Goal: Information Seeking & Learning: Find specific fact

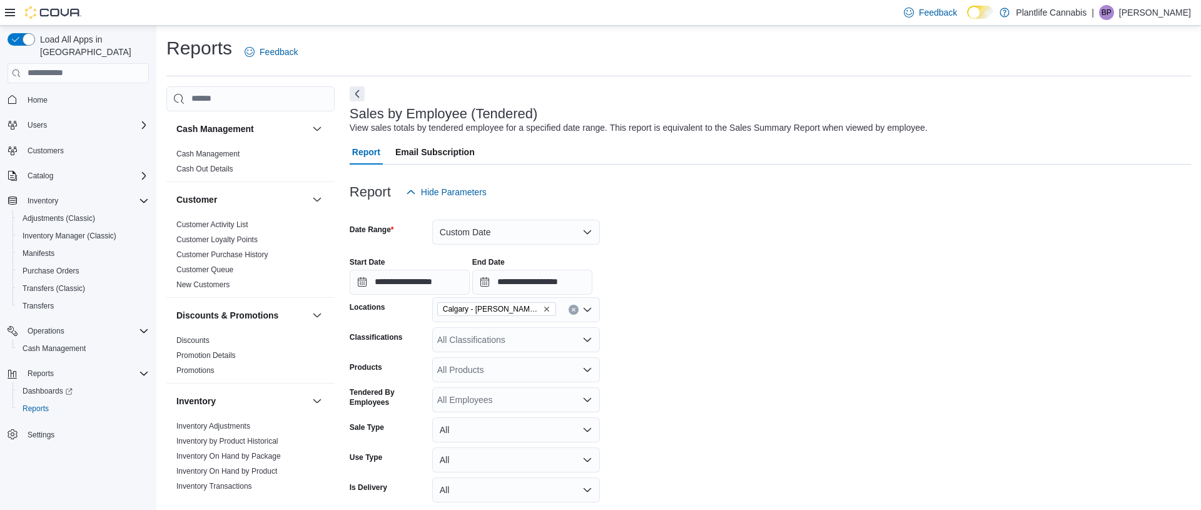
scroll to position [146, 0]
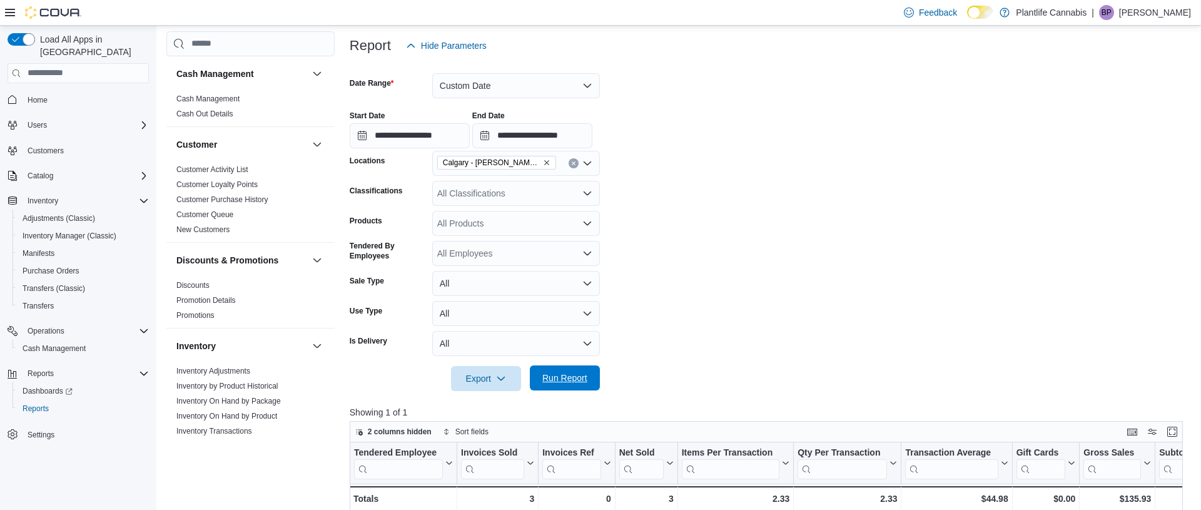
click at [580, 379] on span "Run Report" at bounding box center [565, 378] width 45 height 13
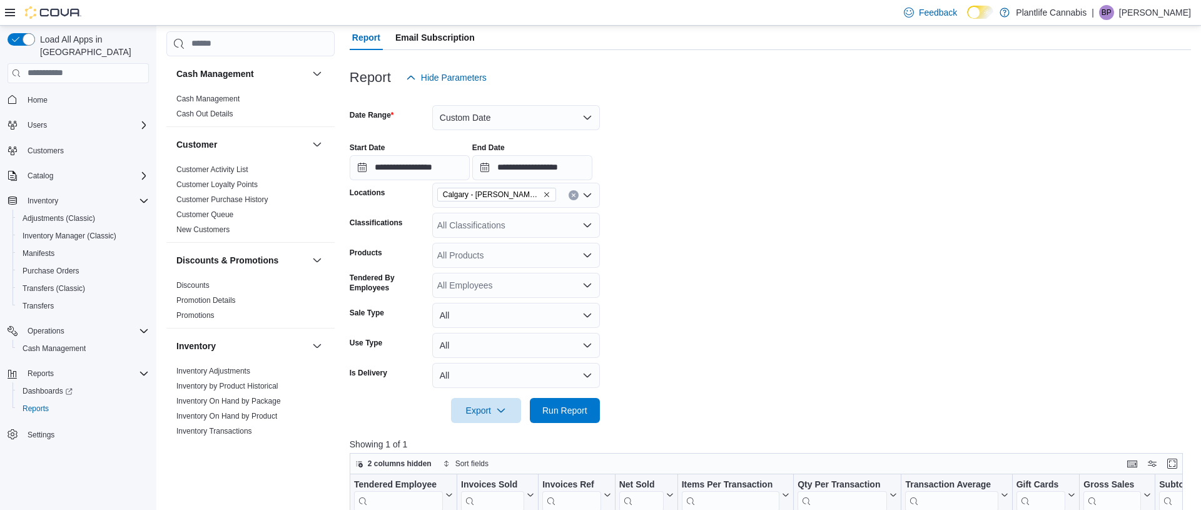
scroll to position [114, 0]
drag, startPoint x: 569, startPoint y: 119, endPoint x: 551, endPoint y: 126, distance: 19.4
click at [569, 119] on button "Custom Date" at bounding box center [516, 118] width 168 height 25
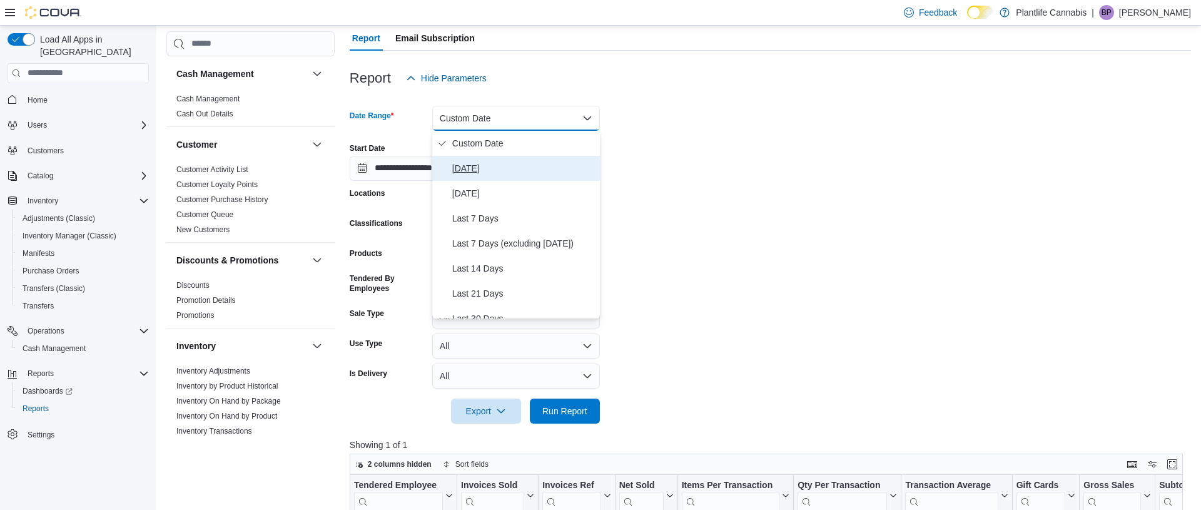
drag, startPoint x: 497, startPoint y: 169, endPoint x: 507, endPoint y: 186, distance: 20.5
click at [497, 169] on span "[DATE]" at bounding box center [523, 168] width 143 height 15
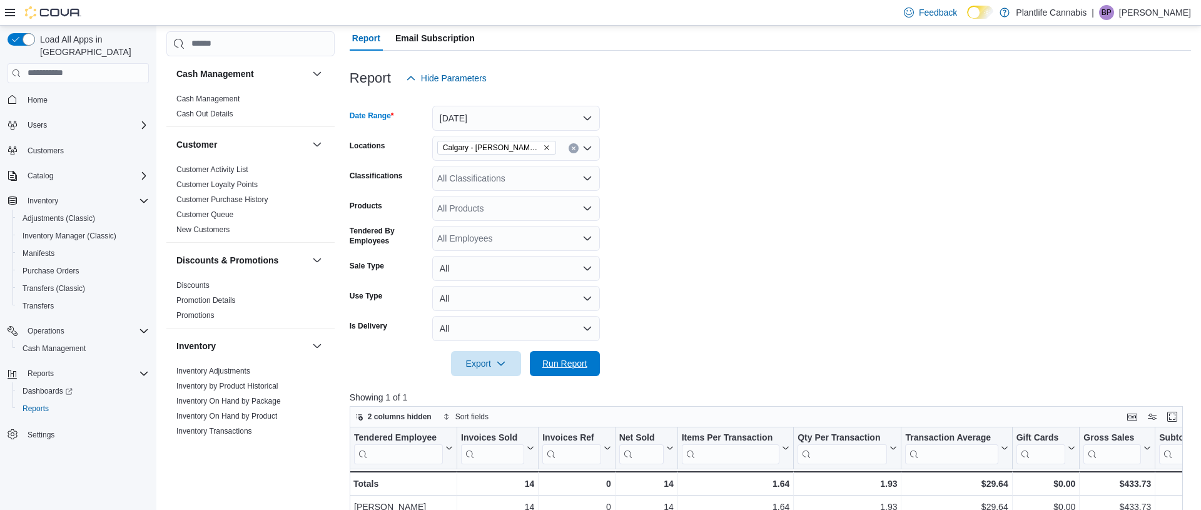
drag, startPoint x: 579, startPoint y: 369, endPoint x: 621, endPoint y: 345, distance: 47.9
click at [579, 369] on span "Run Report" at bounding box center [565, 363] width 45 height 13
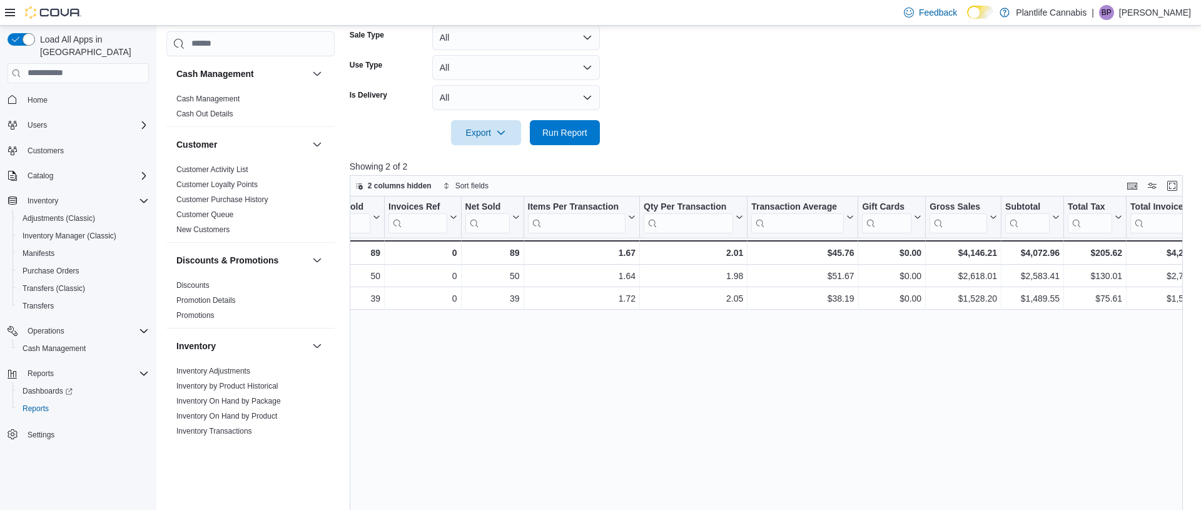
scroll to position [0, 161]
click at [1048, 300] on div "Tendered Employee Click to view column header actions Invoices Sold Click to vi…" at bounding box center [766, 389] width 833 height 387
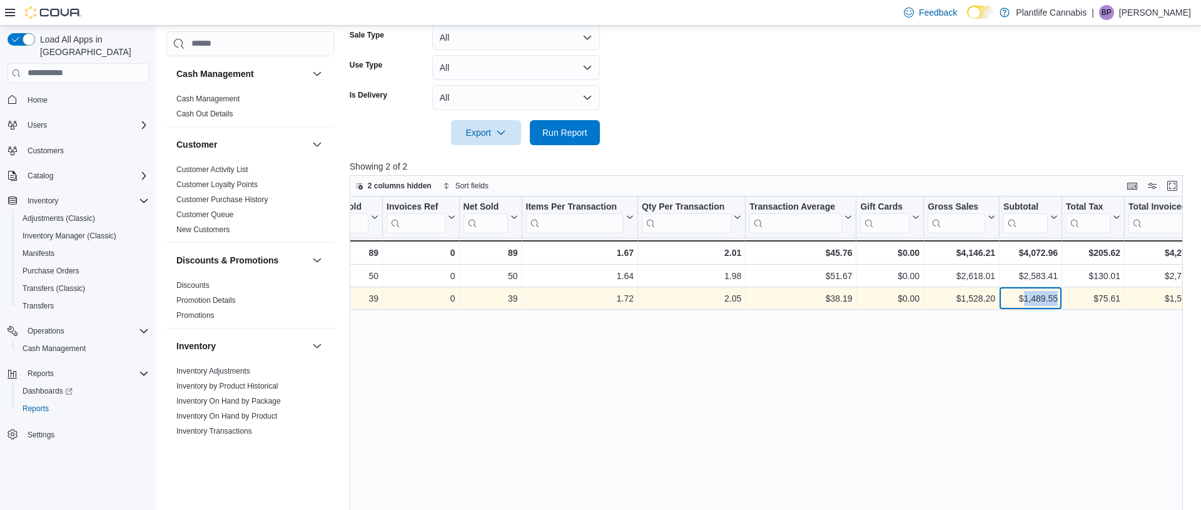
click at [1048, 300] on div "$1,489.55" at bounding box center [1031, 298] width 54 height 15
copy div "1,489.55"
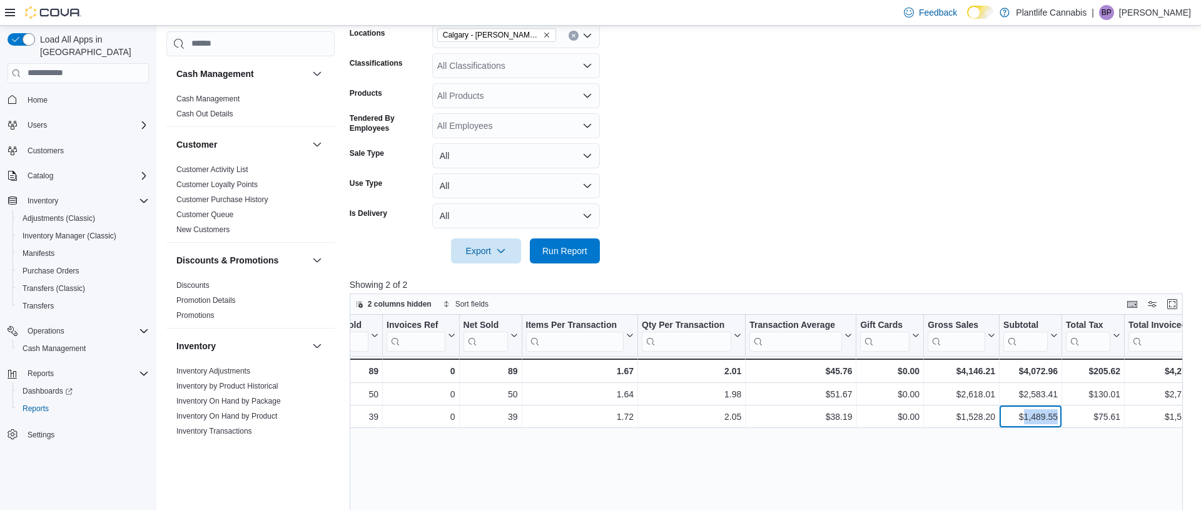
scroll to position [211, 0]
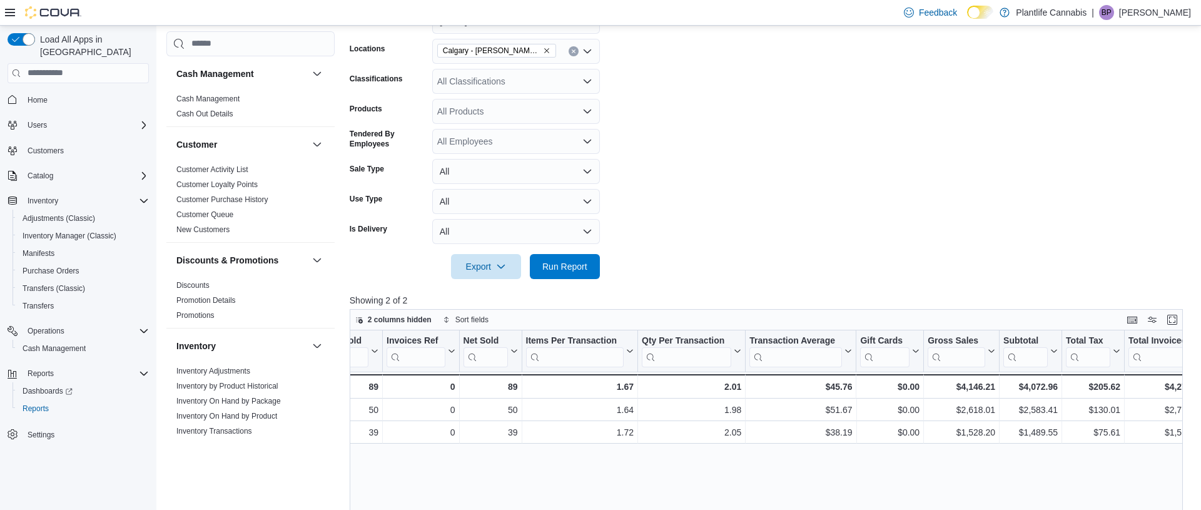
click at [537, 79] on div "All Classifications" at bounding box center [516, 81] width 168 height 25
type input "***"
click at [530, 103] on div "Accessory Group" at bounding box center [516, 102] width 153 height 13
drag, startPoint x: 566, startPoint y: 263, endPoint x: 589, endPoint y: 273, distance: 25.0
click at [566, 263] on span "Run Report" at bounding box center [565, 266] width 45 height 13
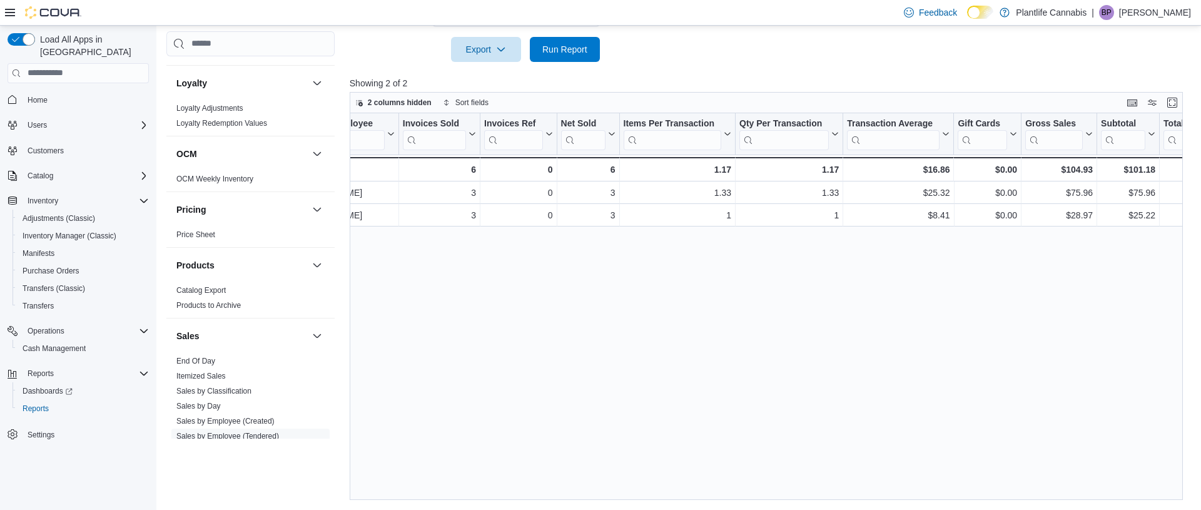
scroll to position [683, 0]
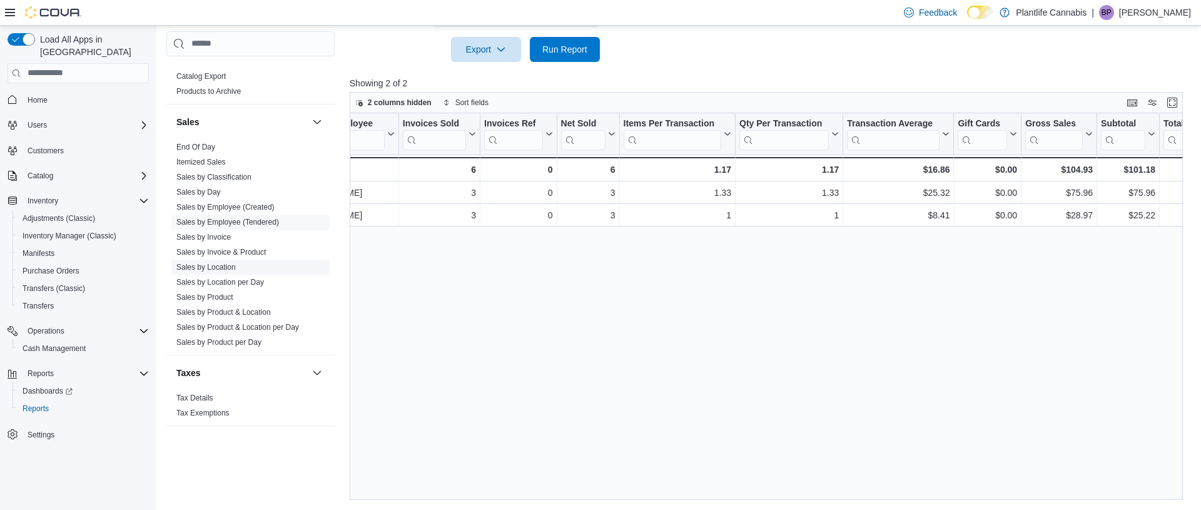
click at [228, 261] on span "Sales by Location" at bounding box center [250, 267] width 158 height 15
click at [229, 268] on link "Sales by Location" at bounding box center [205, 267] width 59 height 9
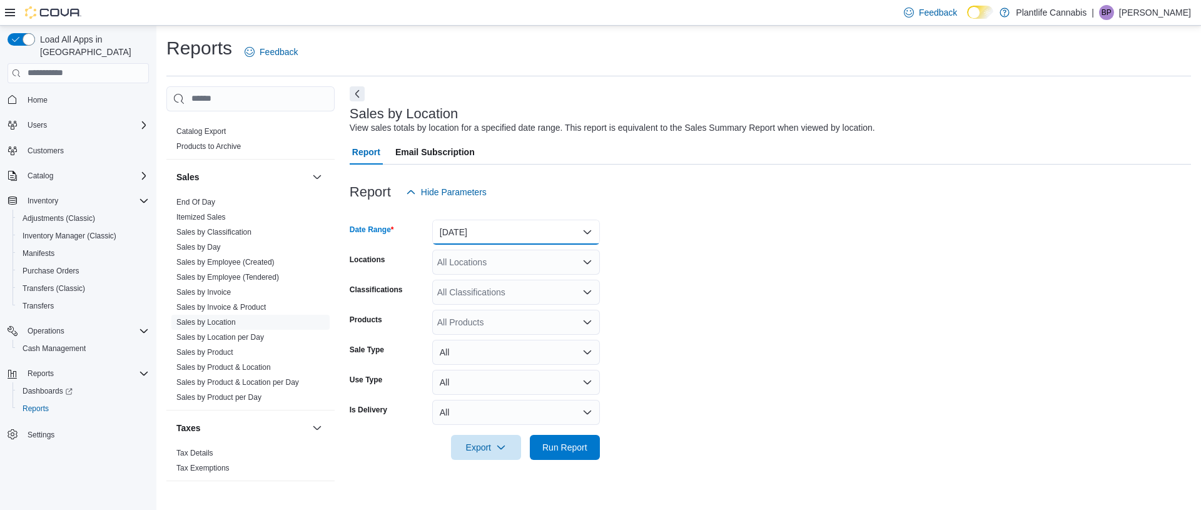
click at [590, 228] on button "[DATE]" at bounding box center [516, 232] width 168 height 25
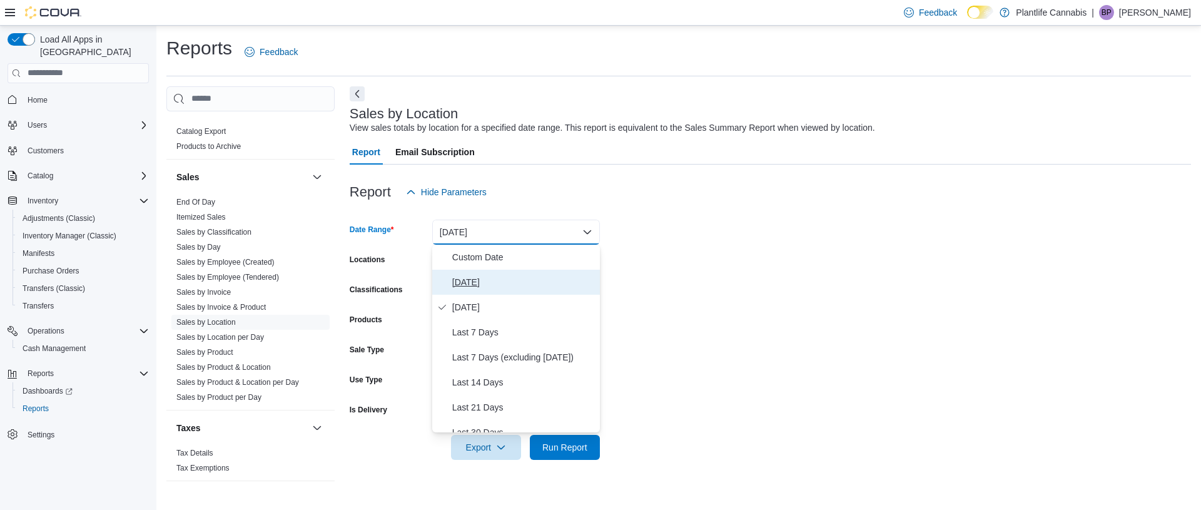
click at [486, 289] on span "[DATE]" at bounding box center [523, 282] width 143 height 15
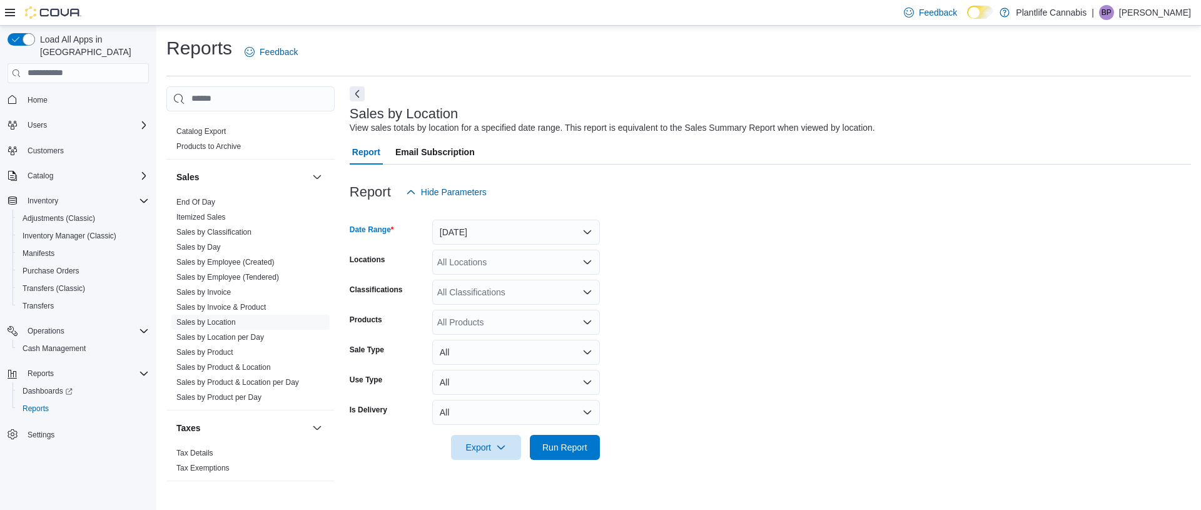
click at [507, 263] on div "All Locations" at bounding box center [516, 262] width 168 height 25
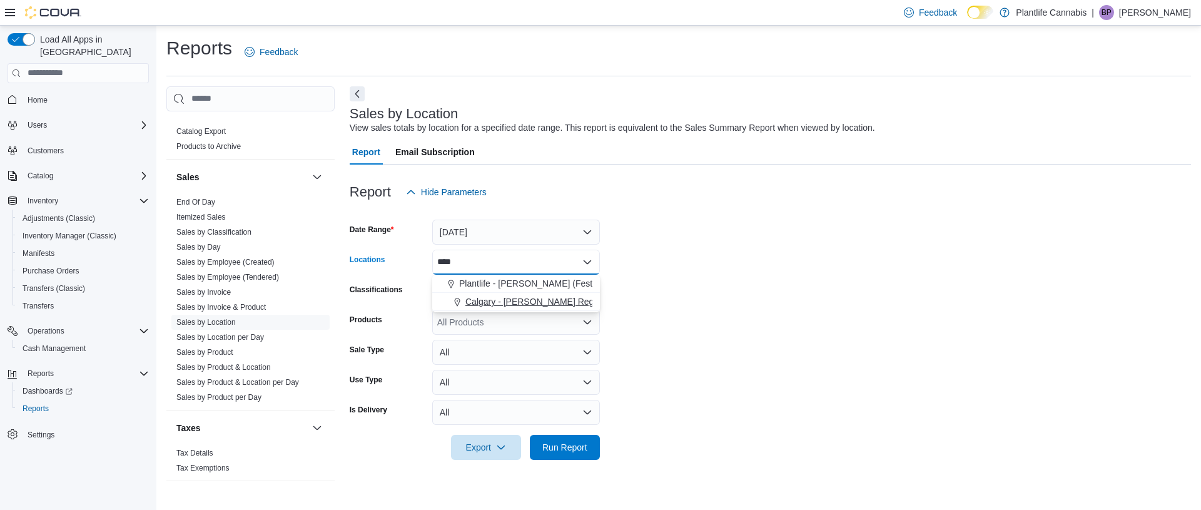
type input "****"
click at [536, 310] on button "Calgary - [PERSON_NAME] Regional" at bounding box center [516, 302] width 168 height 18
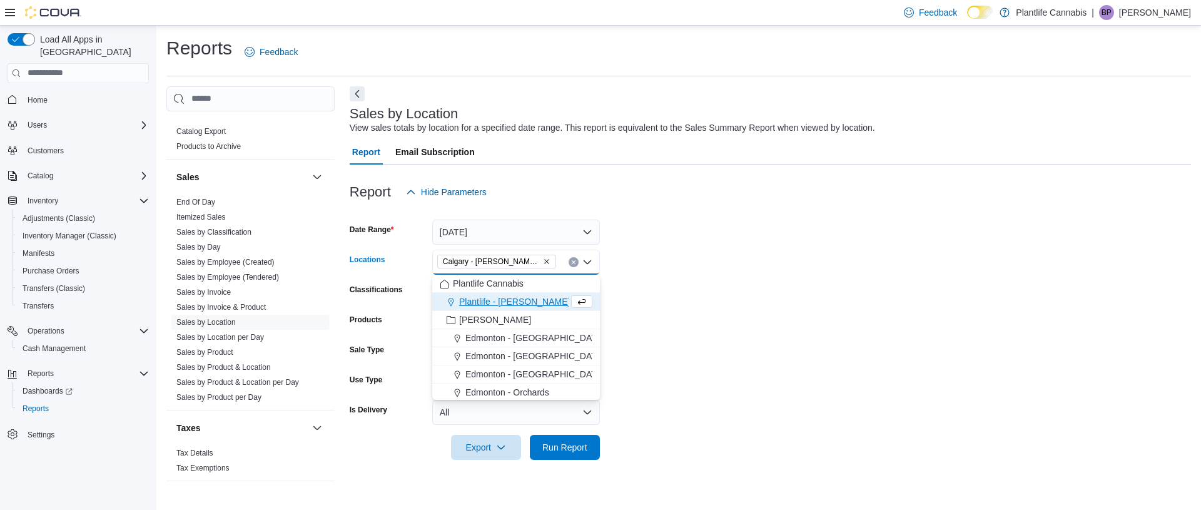
click at [757, 300] on form "Date Range [DATE] Locations [GEOGRAPHIC_DATA] - [PERSON_NAME] Regional Combo bo…" at bounding box center [771, 332] width 842 height 255
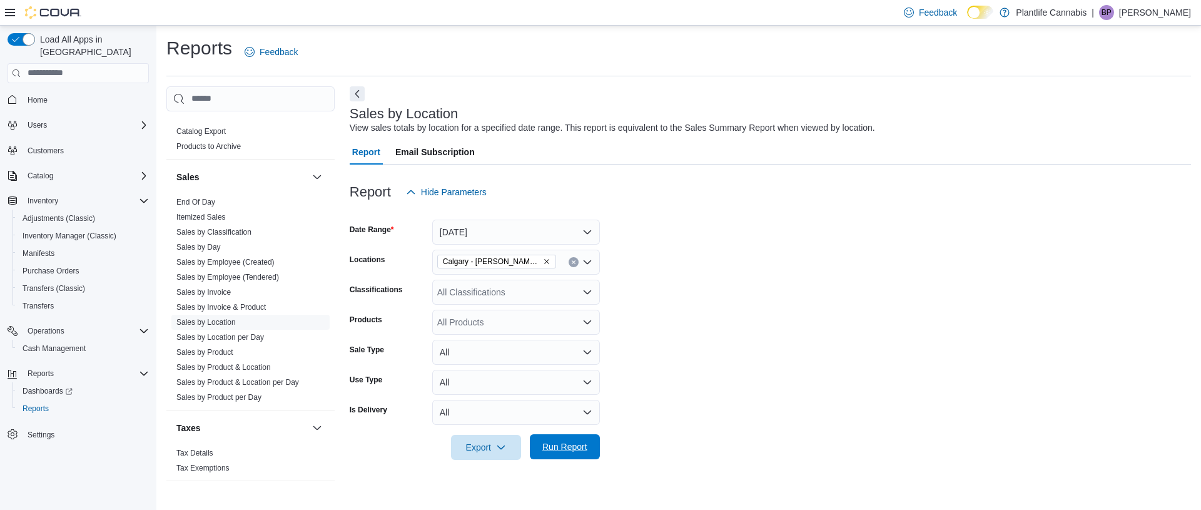
click at [566, 442] on span "Run Report" at bounding box center [565, 447] width 45 height 13
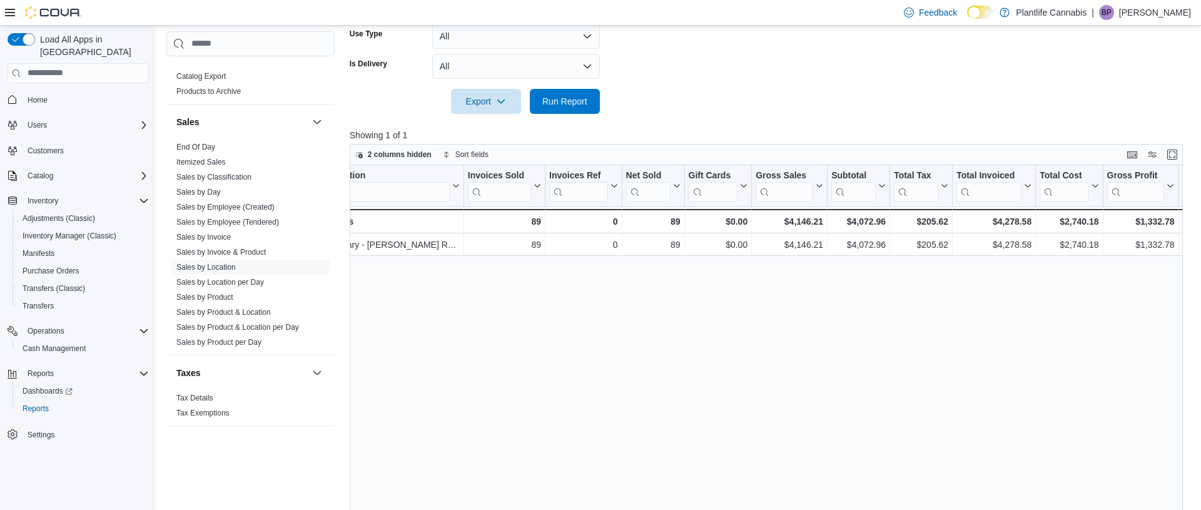
scroll to position [0, 28]
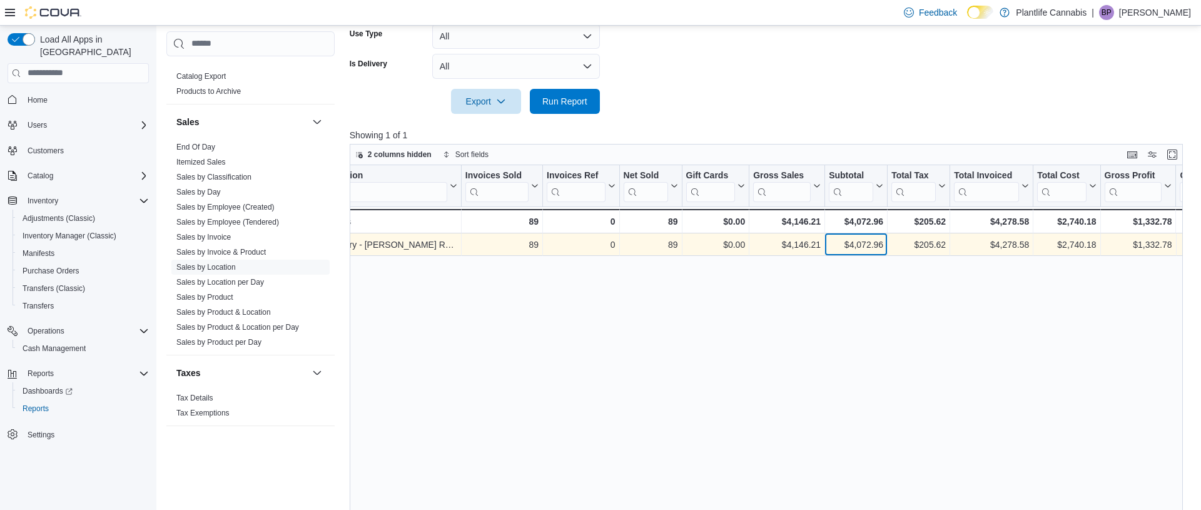
click at [867, 247] on div "$4,072.96" at bounding box center [856, 244] width 54 height 15
copy div "4,072.96"
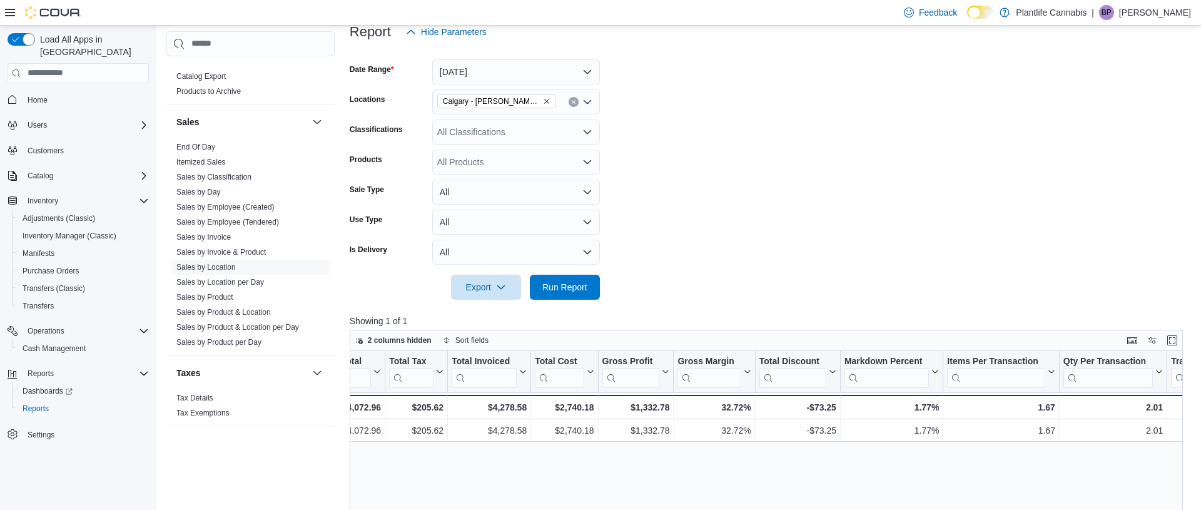
scroll to position [0, 0]
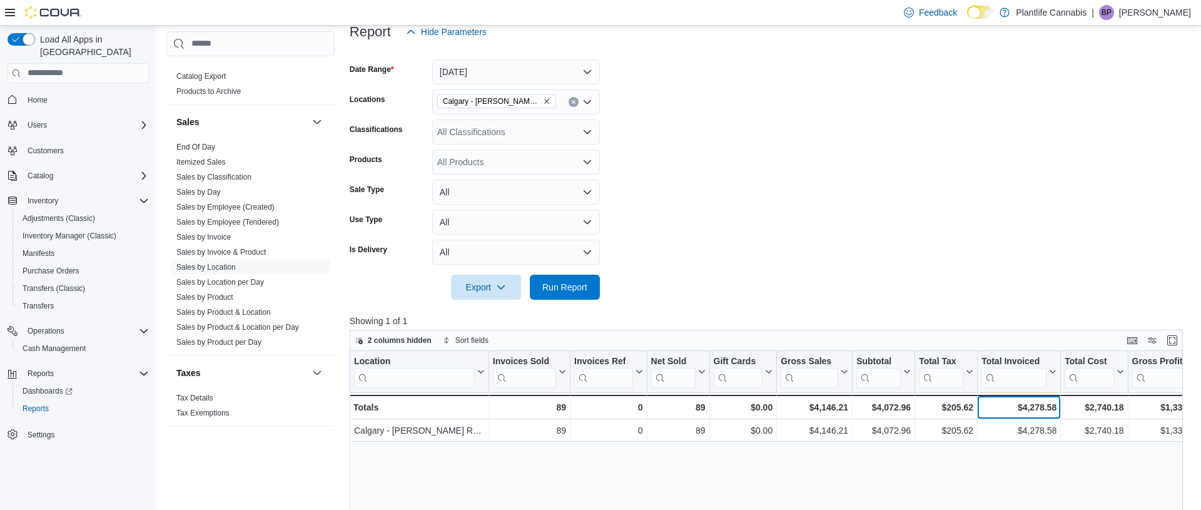
click at [1036, 414] on div "$4,278.58 - Total Invoiced, column 9, row 2" at bounding box center [1019, 407] width 83 height 24
click at [1036, 414] on div "$4,278.58" at bounding box center [1019, 407] width 75 height 15
click at [1032, 410] on div "$4,278.58" at bounding box center [1019, 407] width 75 height 15
copy div "4,278.58"
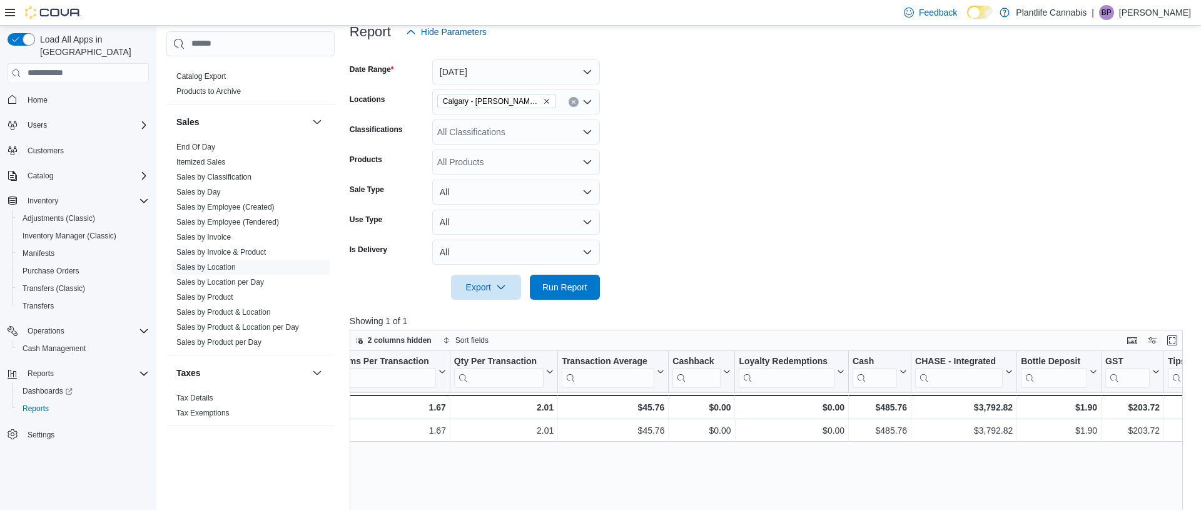
scroll to position [0, 1183]
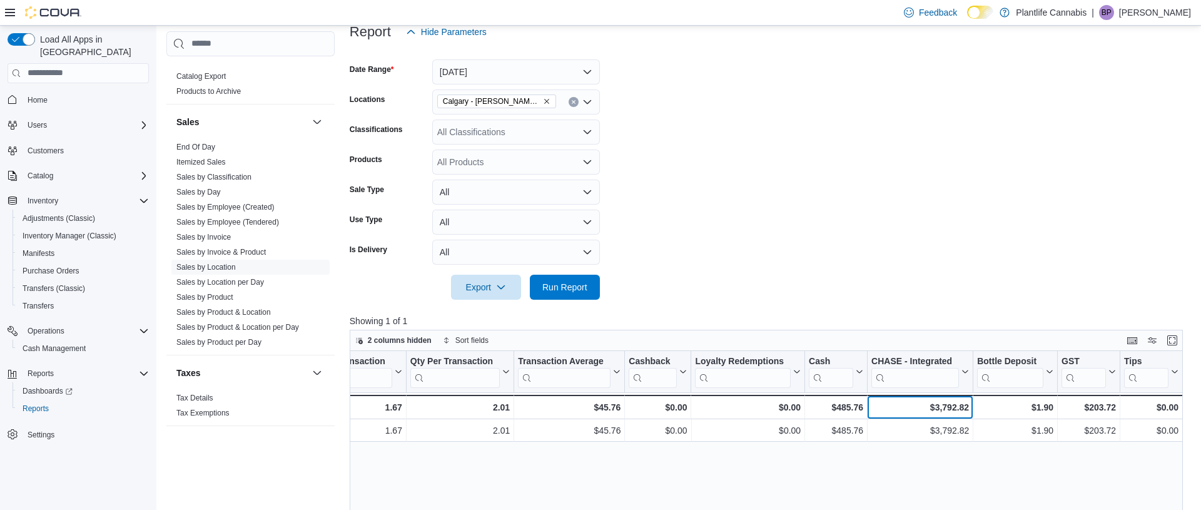
click at [954, 405] on div "$3,792.82" at bounding box center [921, 407] width 98 height 15
click at [955, 405] on div "$3,792.82" at bounding box center [921, 407] width 98 height 15
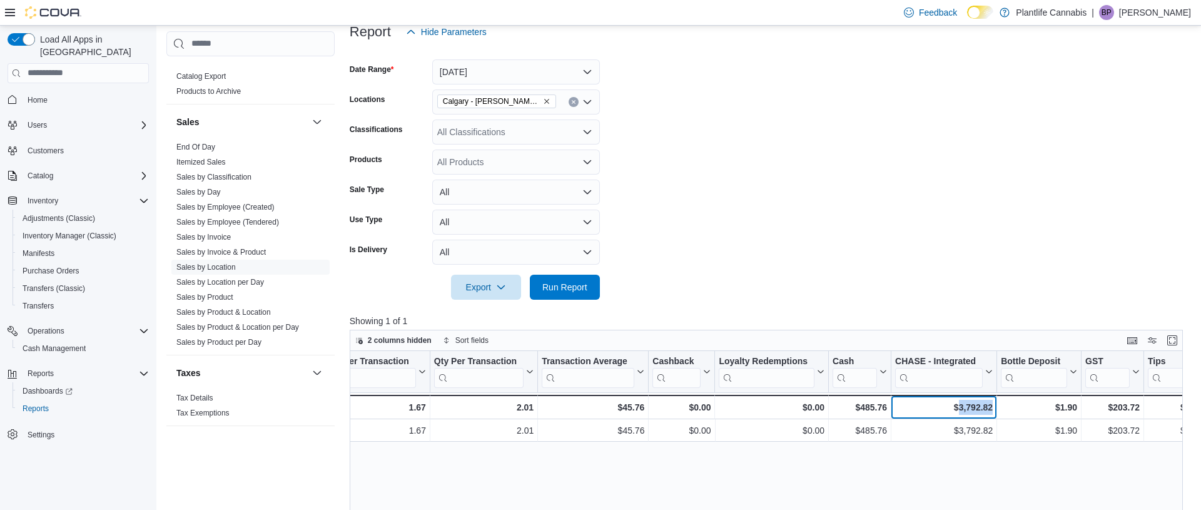
copy div "3,792.82"
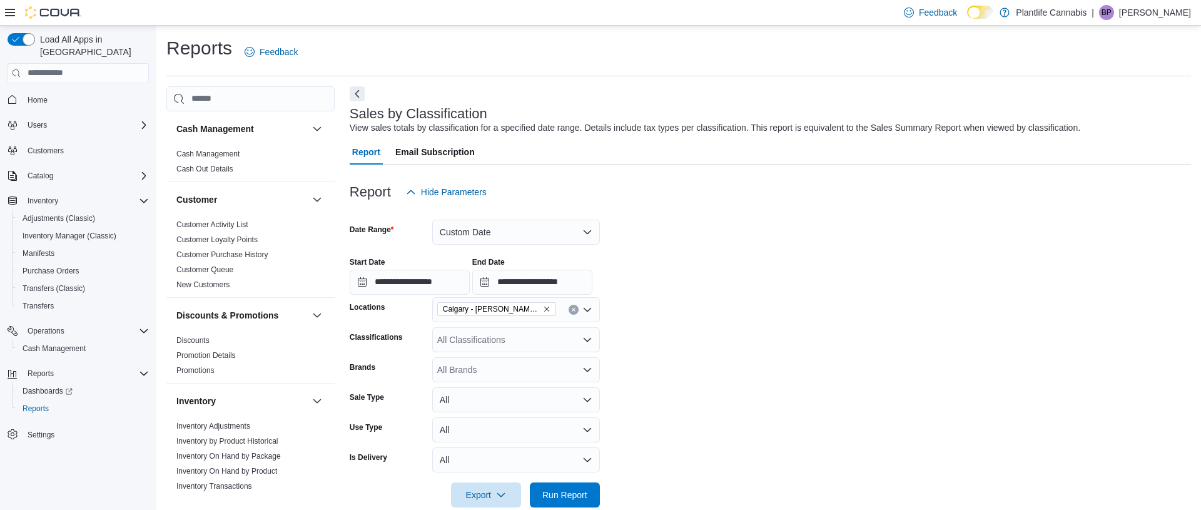
scroll to position [165, 0]
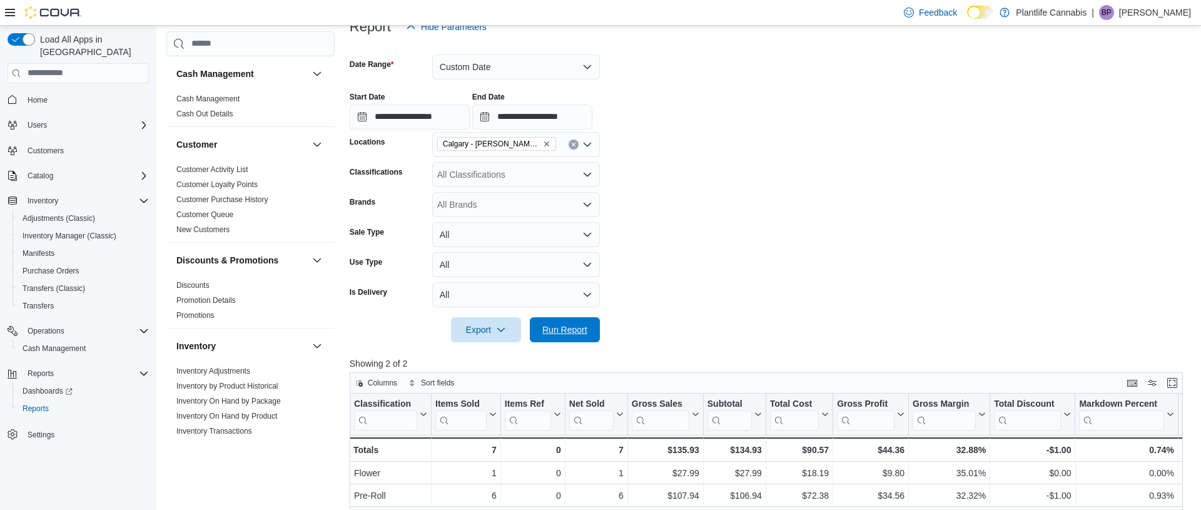
drag, startPoint x: 576, startPoint y: 331, endPoint x: 406, endPoint y: 55, distance: 324.2
click at [579, 330] on span "Run Report" at bounding box center [565, 330] width 45 height 13
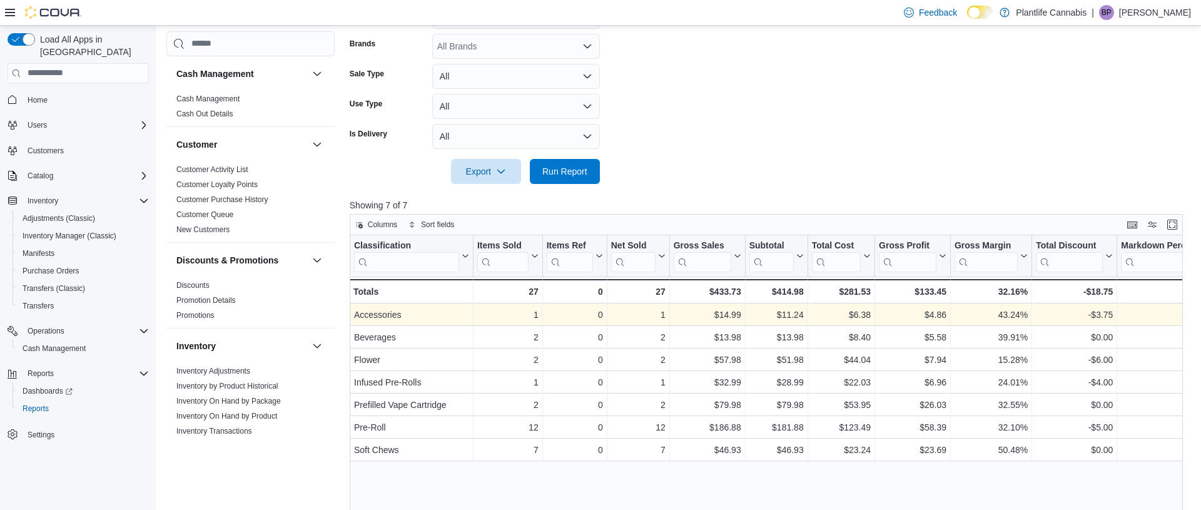
scroll to position [323, 0]
